Goal: Navigation & Orientation: Find specific page/section

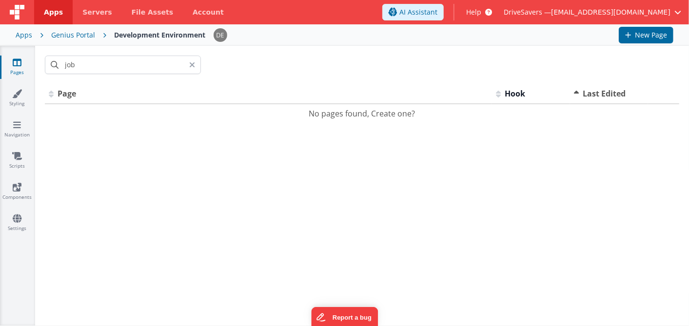
click at [62, 290] on div "Id Page Description Hook Last Edited No pages found, Create one? << < > >> 0 pa…" at bounding box center [362, 205] width 654 height 242
drag, startPoint x: 0, startPoint y: 0, endPoint x: 62, endPoint y: 290, distance: 296.9
click at [62, 290] on div "Id Page Description Hook Last Edited No pages found, Create one? << < > >> 0 pa…" at bounding box center [362, 205] width 654 height 242
click at [11, 104] on link "Styling" at bounding box center [17, 99] width 35 height 20
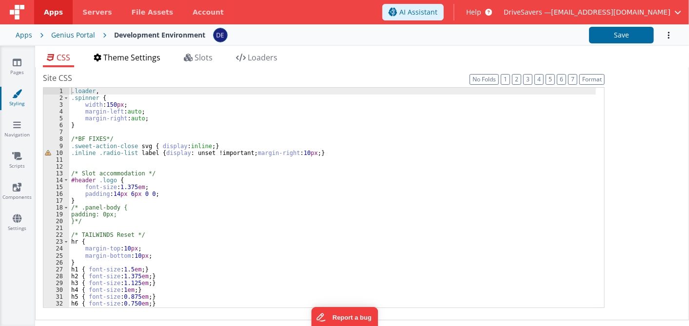
click at [140, 63] on li "Theme Settings" at bounding box center [127, 60] width 75 height 16
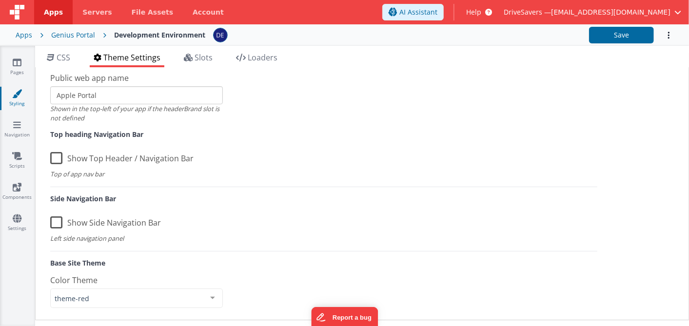
click at [139, 60] on span "Theme Settings" at bounding box center [131, 57] width 57 height 11
click at [210, 57] on span "Slots" at bounding box center [204, 57] width 18 height 11
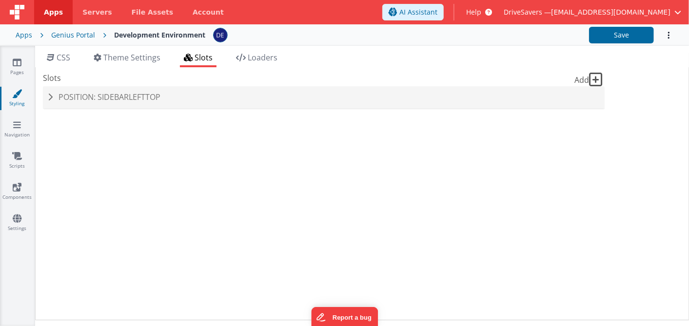
click at [210, 57] on span "Slots" at bounding box center [204, 57] width 18 height 11
drag, startPoint x: 210, startPoint y: 57, endPoint x: 358, endPoint y: 83, distance: 150.1
click at [363, 86] on div "Position: sidebarLeftTop" at bounding box center [324, 97] width 562 height 22
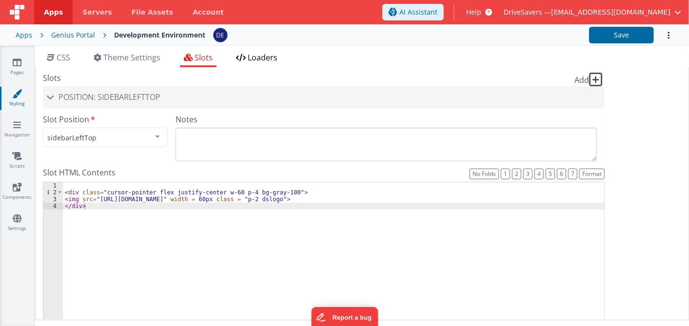
click at [261, 58] on span "Loaders" at bounding box center [263, 57] width 30 height 11
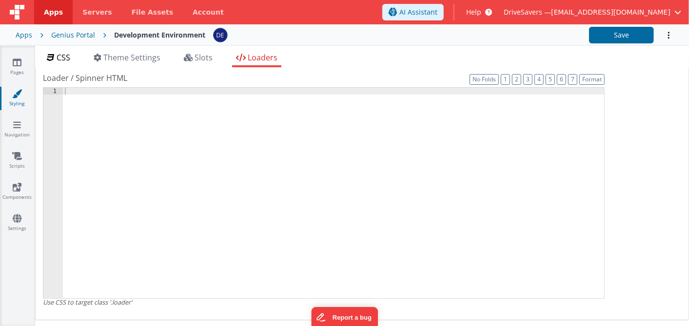
click at [69, 57] on span "CSS" at bounding box center [64, 57] width 14 height 11
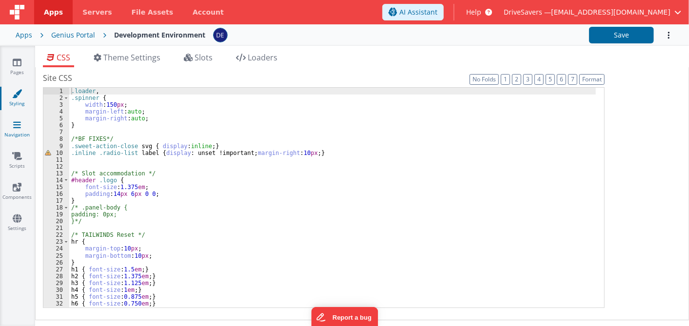
click at [16, 132] on link "Navigation" at bounding box center [17, 130] width 35 height 20
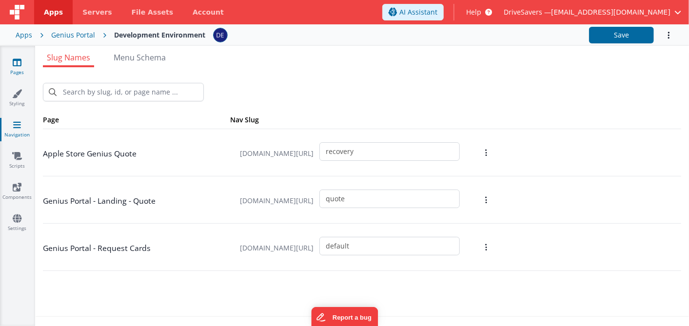
click at [18, 67] on link "Pages" at bounding box center [17, 68] width 35 height 20
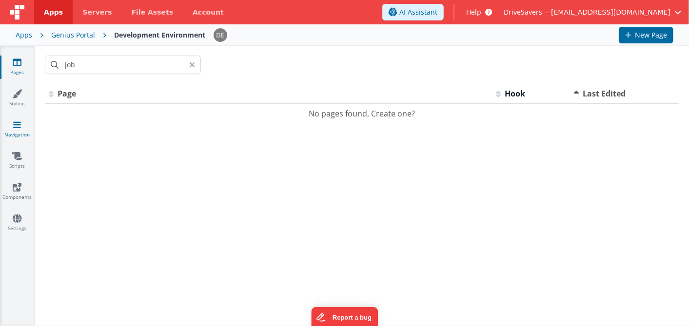
drag, startPoint x: 18, startPoint y: 161, endPoint x: 9, endPoint y: 132, distance: 30.6
click at [9, 132] on link "Navigation" at bounding box center [17, 130] width 35 height 20
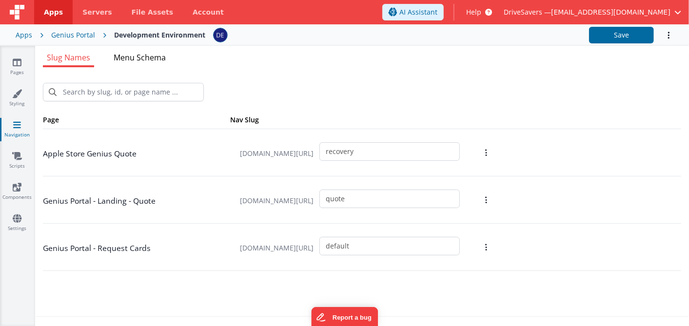
click at [140, 57] on span "Menu Schema" at bounding box center [140, 57] width 52 height 11
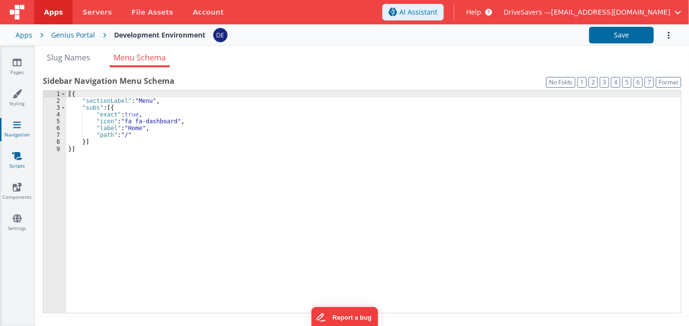
click at [15, 159] on icon at bounding box center [17, 156] width 10 height 10
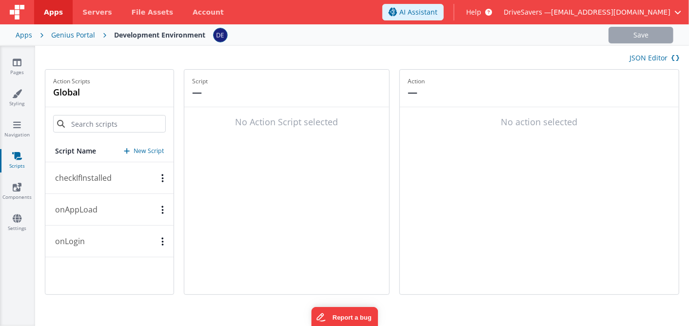
click at [15, 159] on icon at bounding box center [17, 156] width 10 height 10
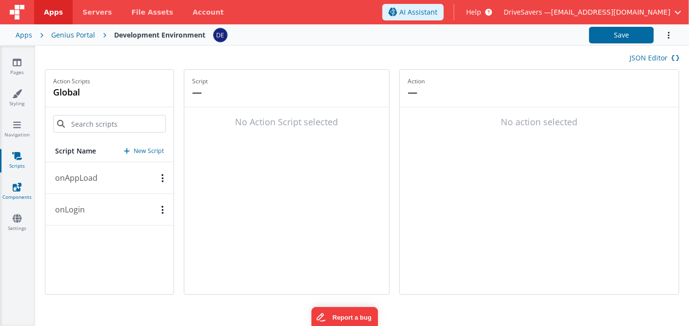
click at [10, 187] on link "Components" at bounding box center [17, 192] width 35 height 20
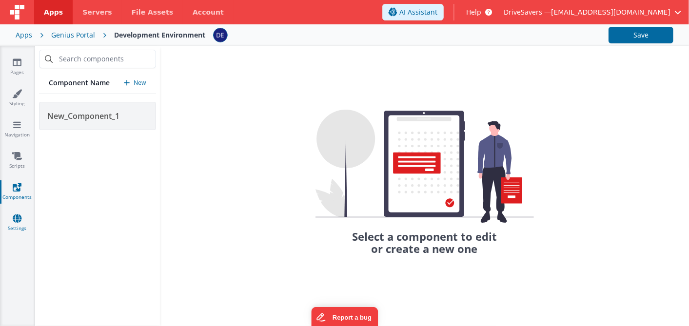
click at [25, 219] on link "Settings" at bounding box center [17, 224] width 35 height 20
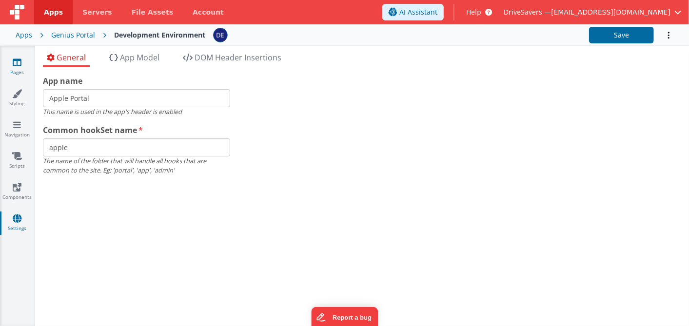
click at [17, 66] on icon at bounding box center [17, 63] width 9 height 10
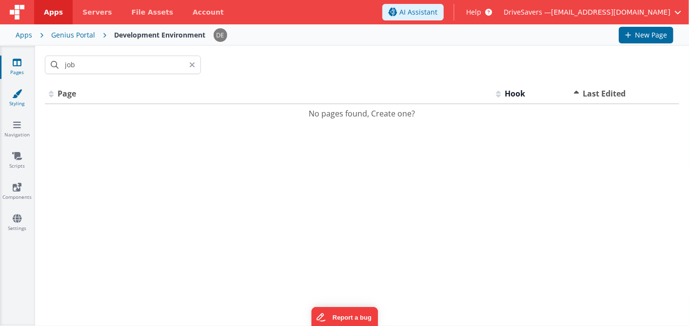
click at [15, 93] on icon at bounding box center [17, 94] width 10 height 10
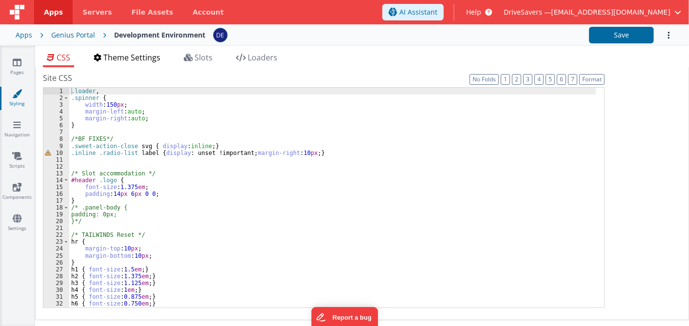
click at [120, 60] on span "Theme Settings" at bounding box center [131, 57] width 57 height 11
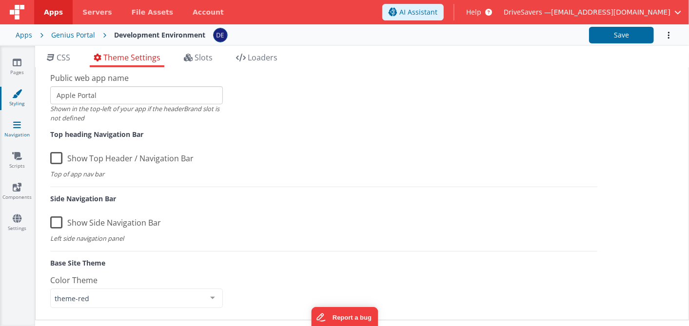
click at [14, 124] on icon at bounding box center [17, 125] width 8 height 10
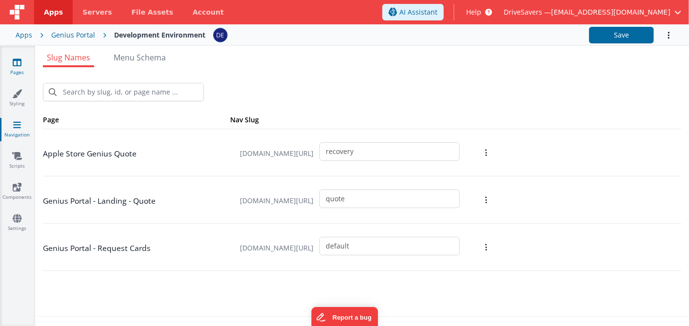
click at [17, 65] on icon at bounding box center [17, 63] width 9 height 10
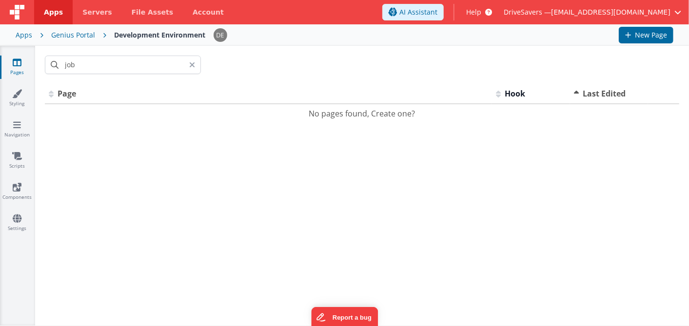
click at [16, 145] on div "Pages Styling Navigation Scripts Components Settings" at bounding box center [17, 186] width 35 height 280
click at [15, 100] on link "Styling" at bounding box center [17, 99] width 35 height 20
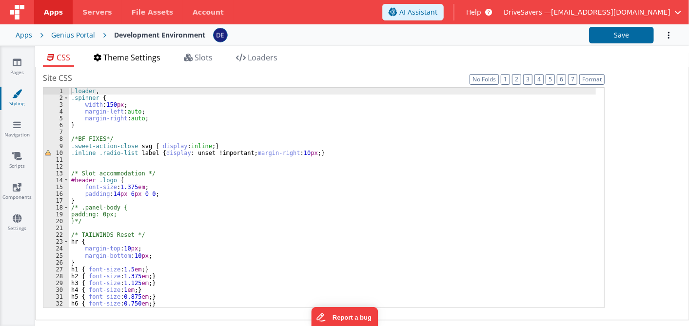
click at [142, 59] on span "Theme Settings" at bounding box center [131, 57] width 57 height 11
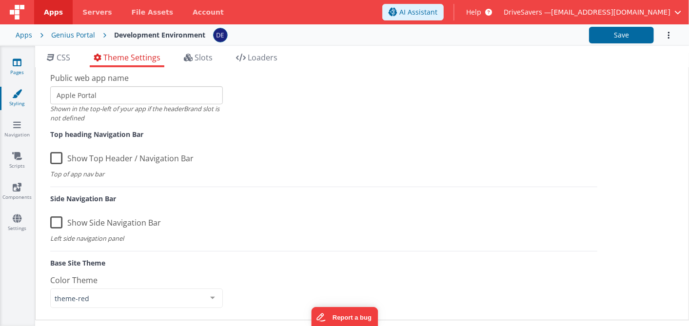
click at [30, 61] on link "Pages" at bounding box center [17, 68] width 35 height 20
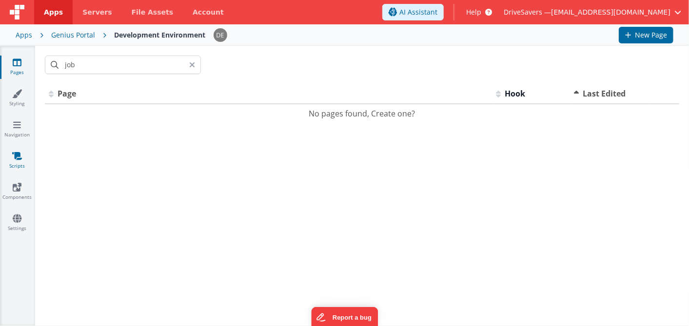
click at [26, 153] on link "Scripts" at bounding box center [17, 161] width 35 height 20
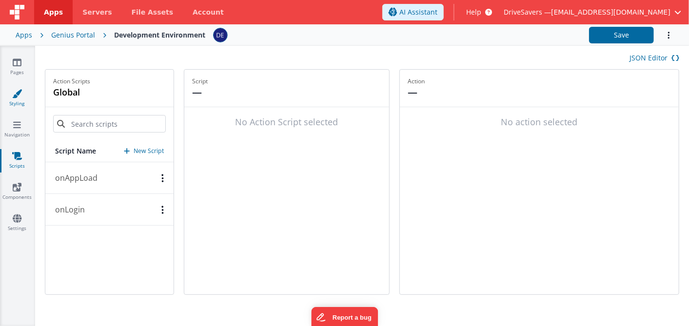
click at [13, 97] on icon at bounding box center [17, 94] width 10 height 10
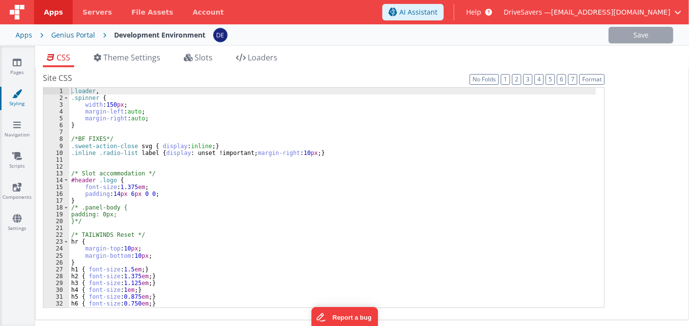
click at [13, 97] on icon at bounding box center [17, 94] width 10 height 10
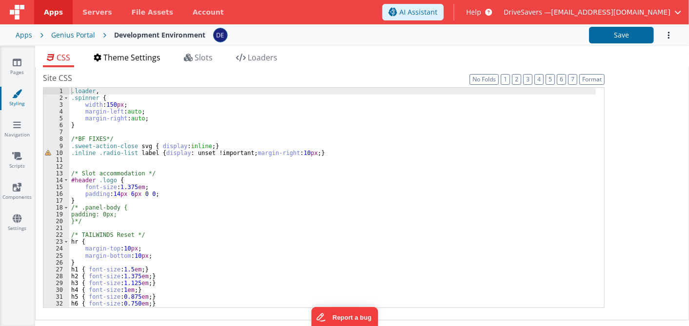
click at [140, 56] on span "Theme Settings" at bounding box center [131, 57] width 57 height 11
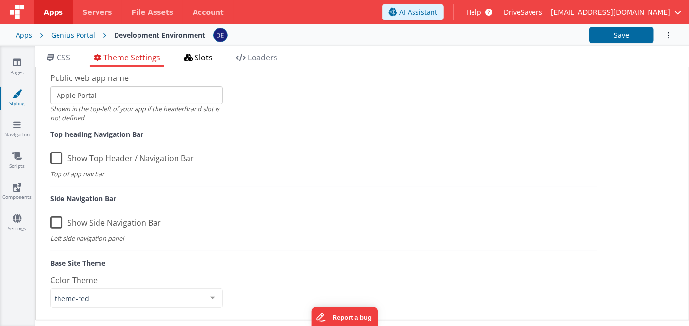
click at [205, 57] on span "Slots" at bounding box center [204, 57] width 18 height 11
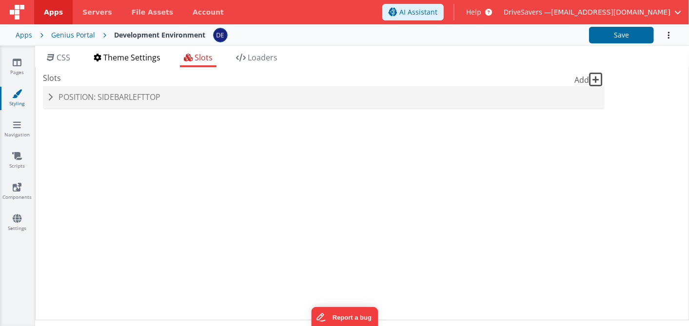
click at [117, 60] on span "Theme Settings" at bounding box center [131, 57] width 57 height 11
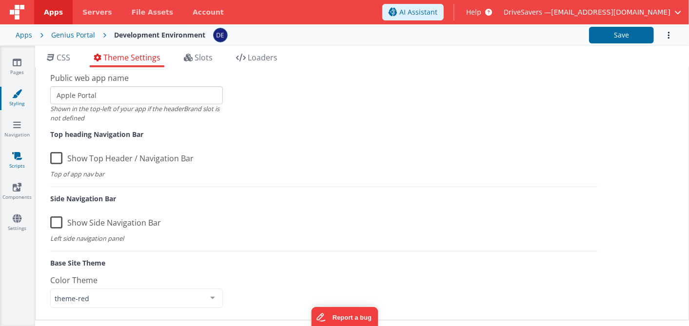
click at [16, 155] on icon at bounding box center [17, 156] width 10 height 10
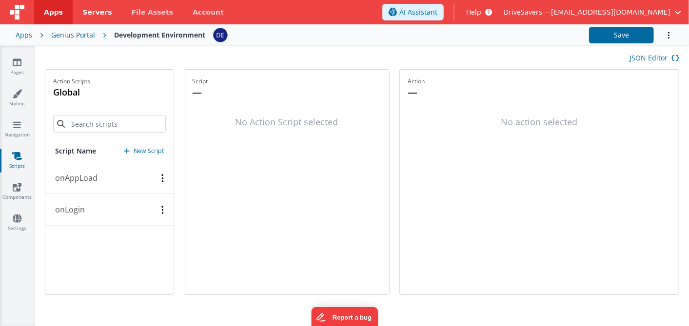
click at [84, 7] on span "Servers" at bounding box center [96, 12] width 29 height 10
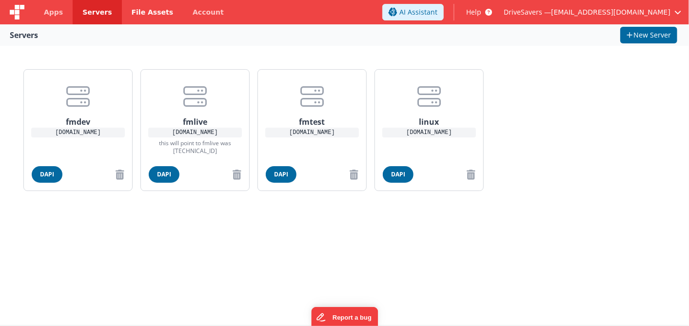
click at [132, 14] on span "File Assets" at bounding box center [153, 12] width 42 height 10
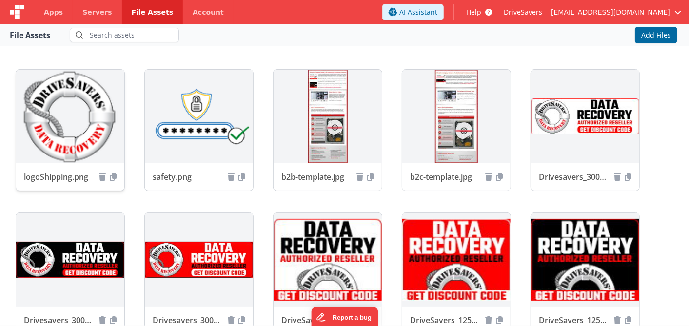
click at [27, 119] on img at bounding box center [70, 117] width 108 height 94
click at [52, 11] on span "Apps" at bounding box center [53, 12] width 19 height 10
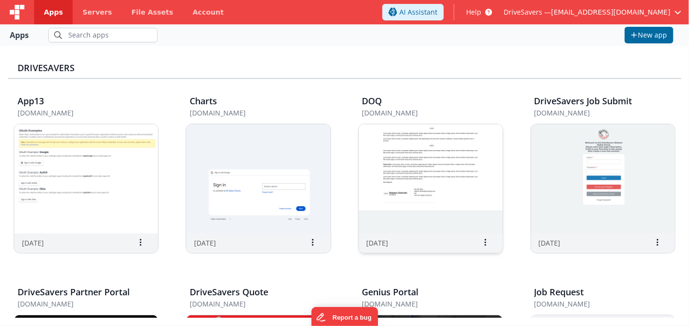
click at [375, 158] on img at bounding box center [431, 178] width 144 height 109
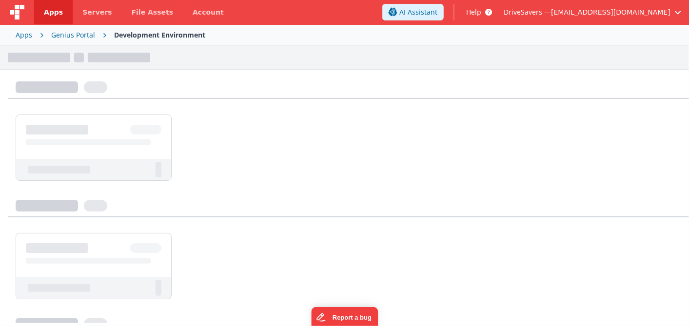
click at [375, 158] on ul at bounding box center [349, 148] width 666 height 66
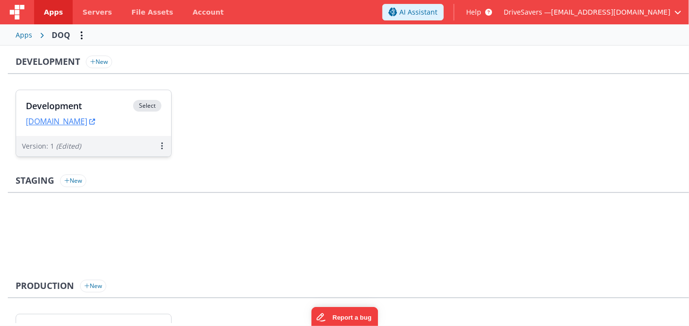
click at [88, 107] on h3 "Development" at bounding box center [79, 106] width 107 height 10
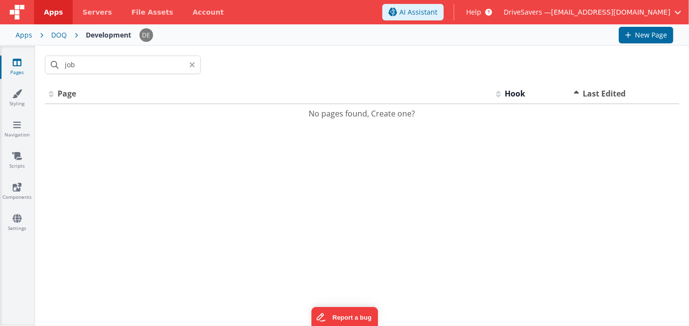
drag, startPoint x: 88, startPoint y: 107, endPoint x: 18, endPoint y: 65, distance: 82.2
click at [18, 65] on icon at bounding box center [17, 63] width 9 height 10
click at [58, 33] on div "DOQ" at bounding box center [59, 35] width 16 height 10
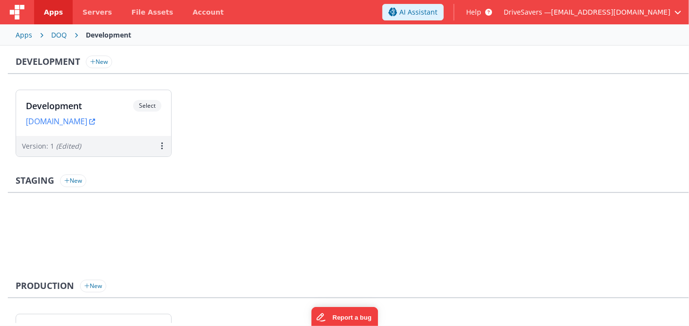
click at [58, 33] on div "DOQ" at bounding box center [59, 35] width 16 height 10
click at [106, 33] on div "Apps DOQ" at bounding box center [344, 34] width 689 height 21
click at [56, 38] on div "DOQ" at bounding box center [61, 35] width 19 height 12
click at [21, 35] on div "Apps" at bounding box center [24, 35] width 17 height 10
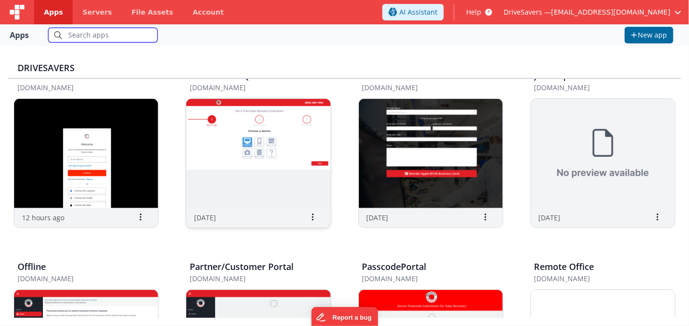
scroll to position [271, 0]
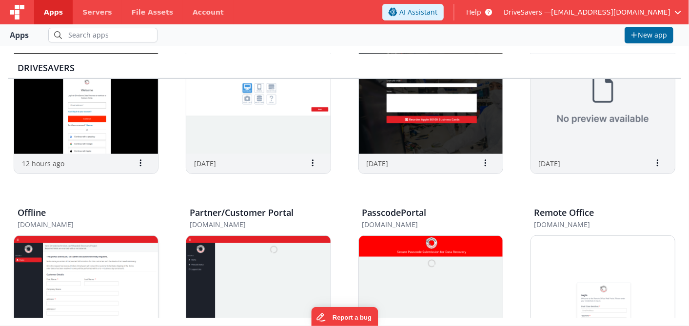
click at [108, 277] on img at bounding box center [86, 290] width 144 height 109
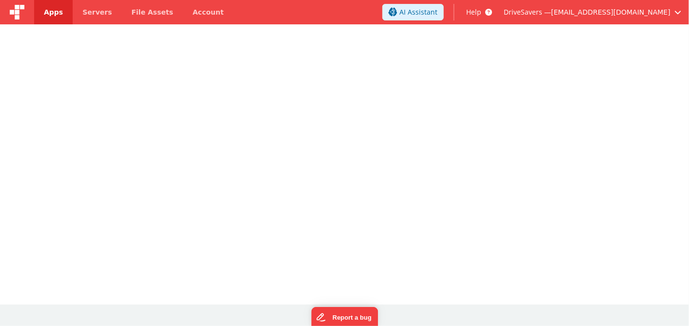
click at [108, 277] on div at bounding box center [344, 163] width 689 height 278
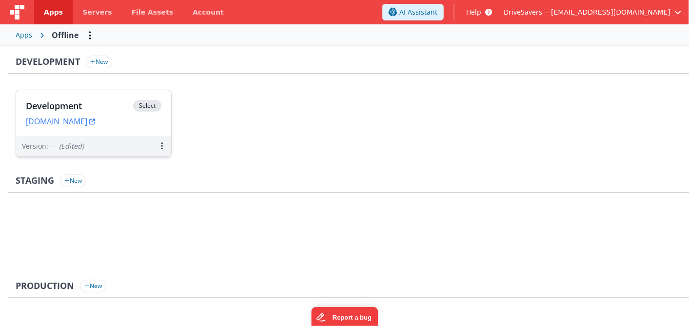
click at [120, 135] on div "Development Select URLs [DOMAIN_NAME]" at bounding box center [93, 113] width 155 height 46
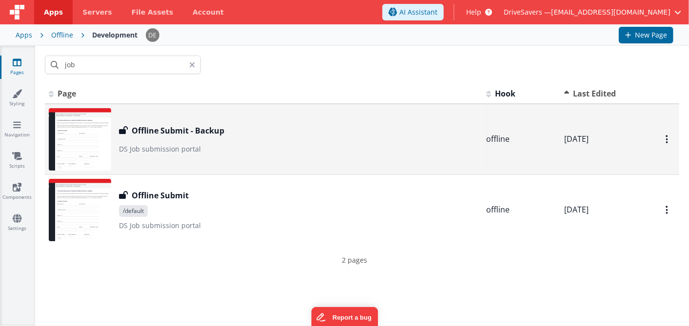
click at [69, 140] on img at bounding box center [80, 139] width 62 height 62
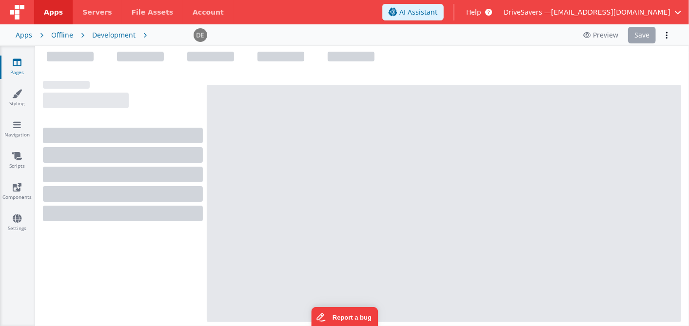
click at [68, 140] on div at bounding box center [123, 136] width 160 height 16
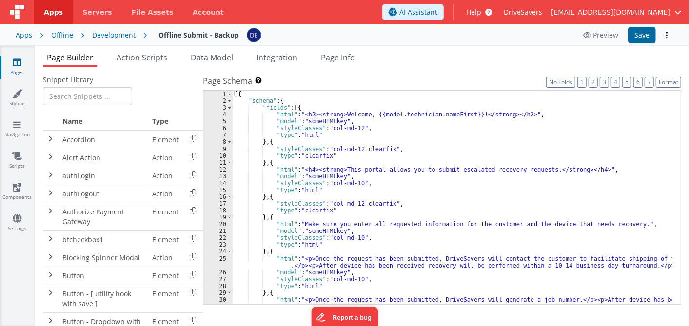
click at [147, 67] on div "Snippet Library Name Type Accordion Element Alert Action Action authLogin Actio…" at bounding box center [362, 204] width 654 height 275
click at [148, 57] on span "Action Scripts" at bounding box center [142, 57] width 51 height 11
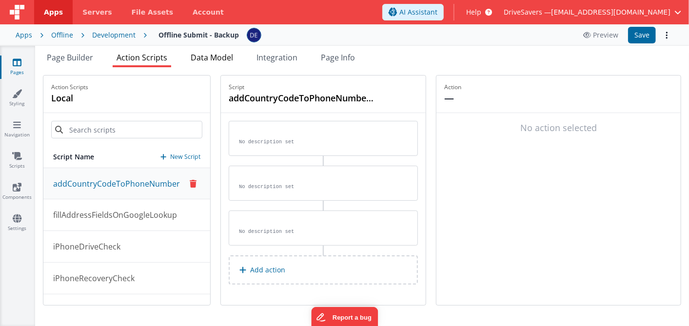
click at [226, 56] on span "Data Model" at bounding box center [212, 57] width 42 height 11
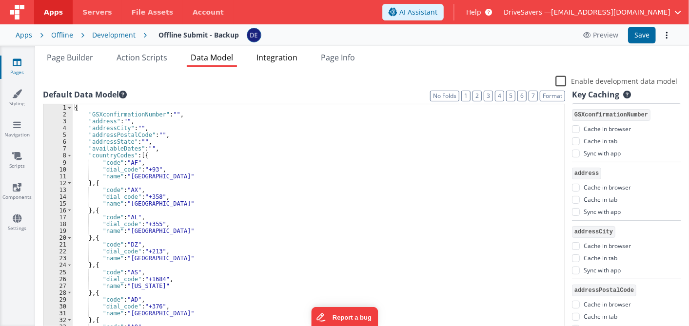
click at [293, 57] on span "Integration" at bounding box center [277, 57] width 41 height 11
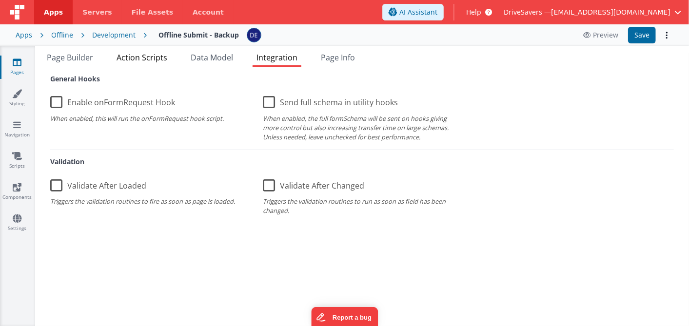
click at [149, 54] on span "Action Scripts" at bounding box center [142, 57] width 51 height 11
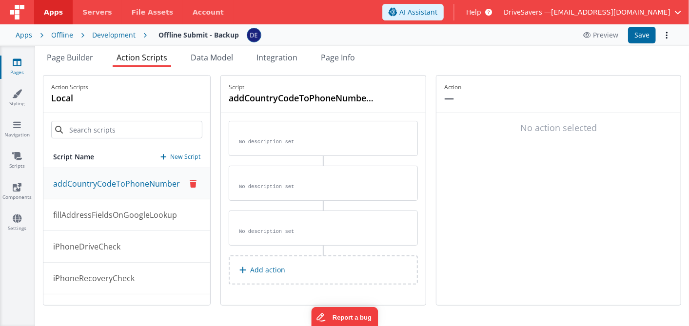
click at [483, 162] on fieldset "Action — No action selected" at bounding box center [559, 191] width 244 height 230
